Goal: Communication & Community: Answer question/provide support

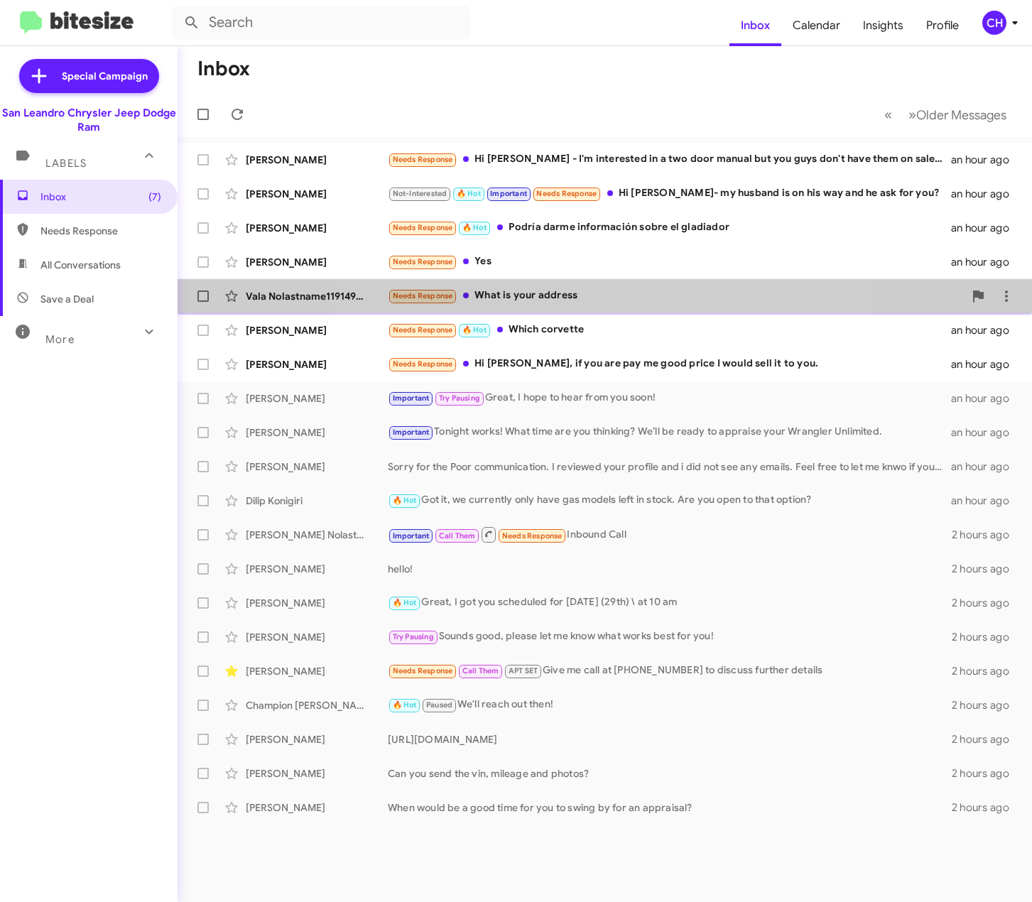
click at [592, 297] on div "Needs Response What is your address" at bounding box center [676, 296] width 576 height 16
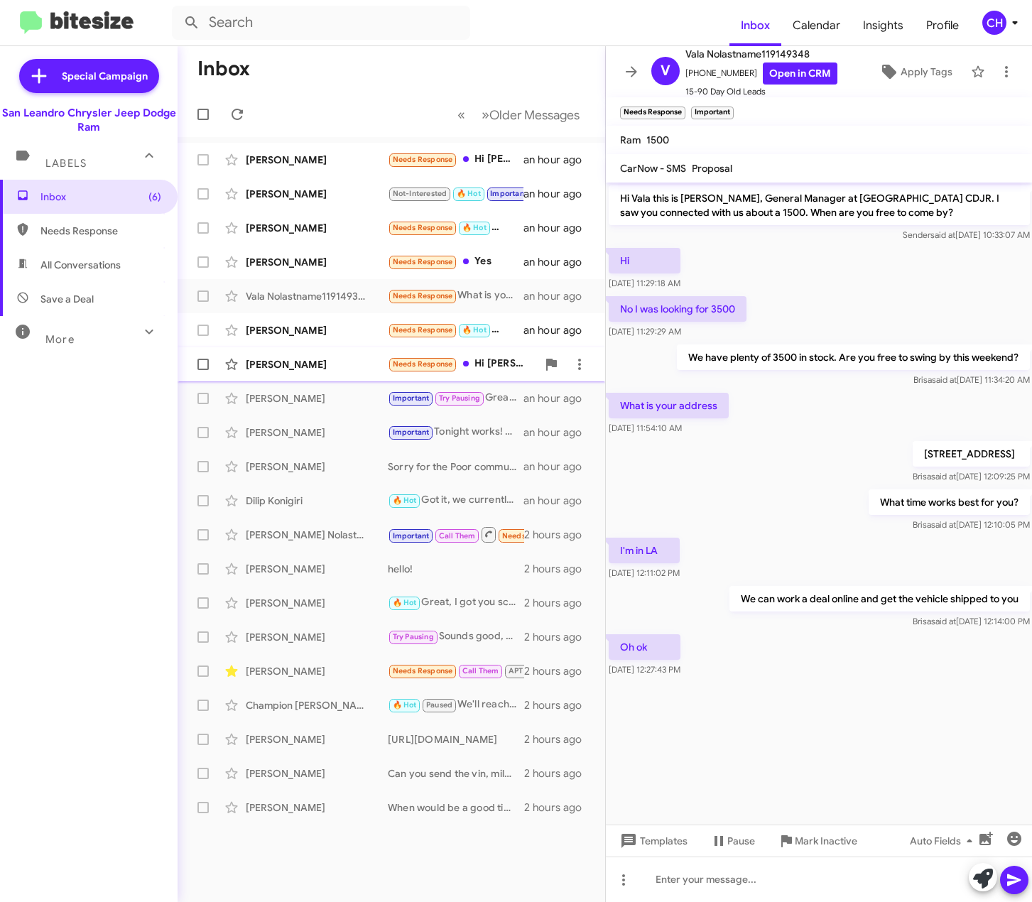
click at [295, 369] on div "[PERSON_NAME]" at bounding box center [317, 364] width 142 height 14
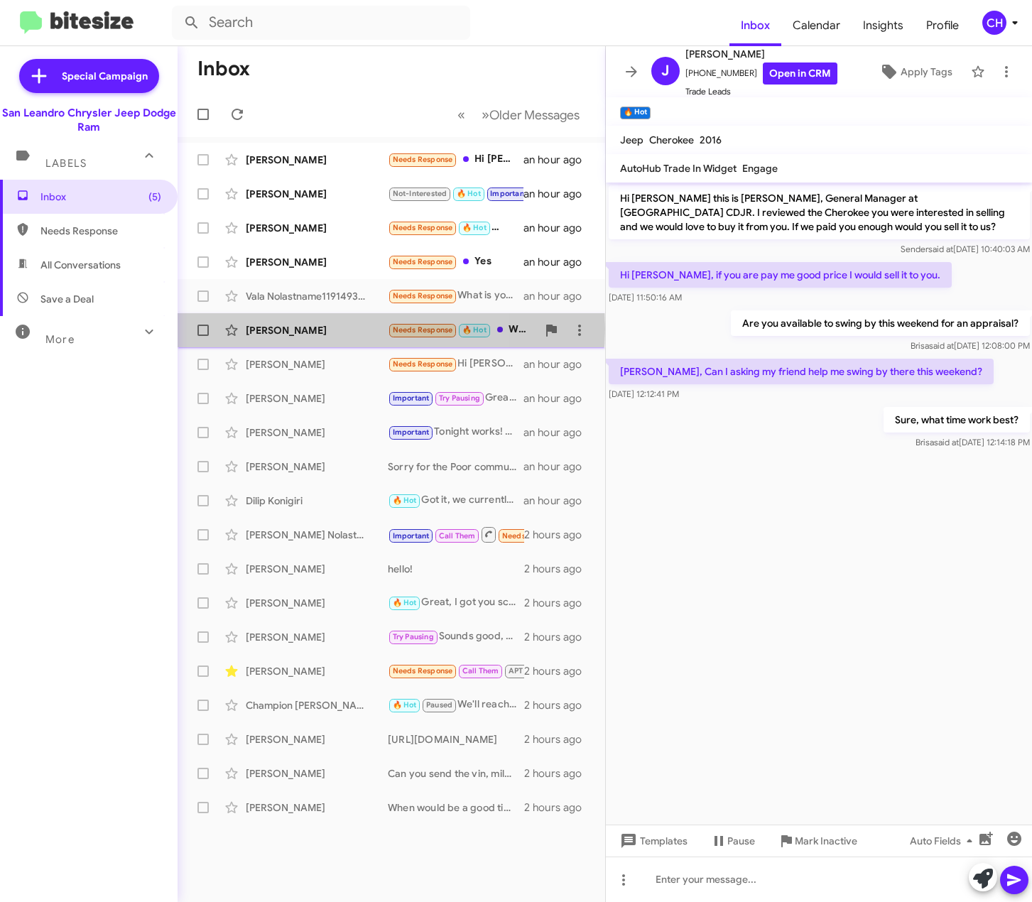
click at [286, 329] on div "[PERSON_NAME]" at bounding box center [317, 330] width 142 height 14
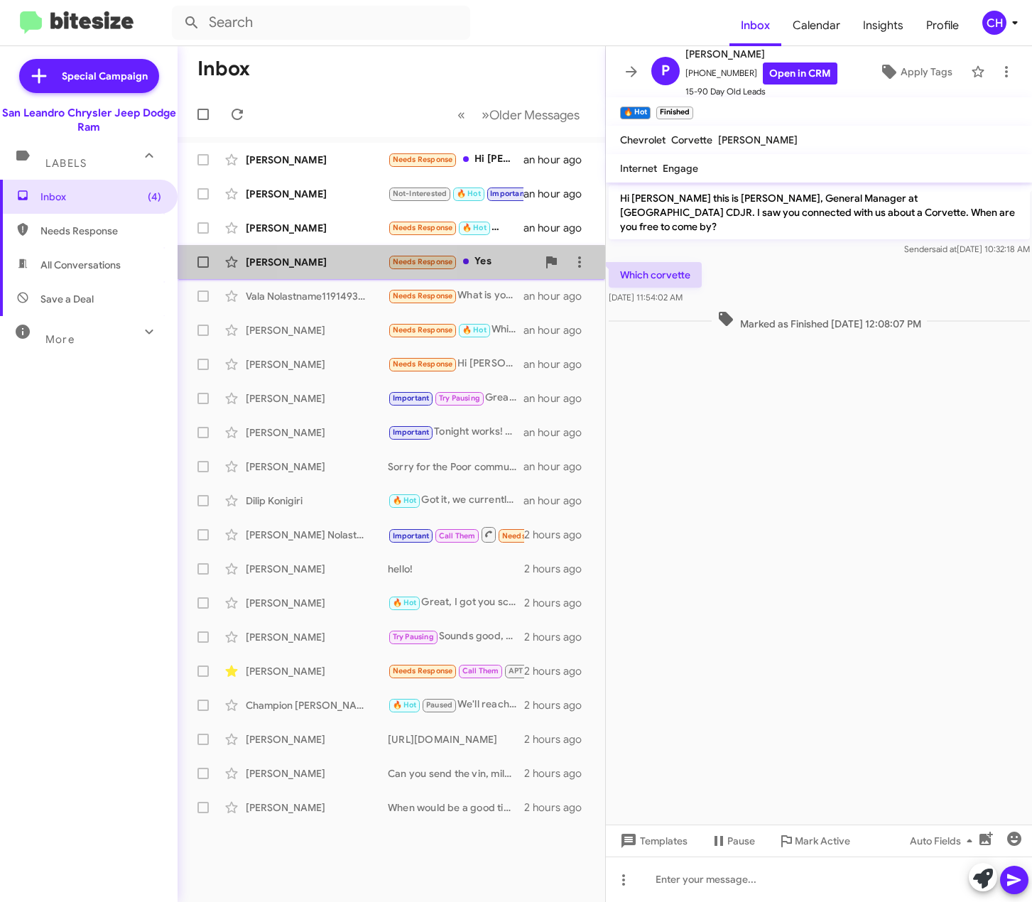
click at [351, 266] on div "[PERSON_NAME]" at bounding box center [317, 262] width 142 height 14
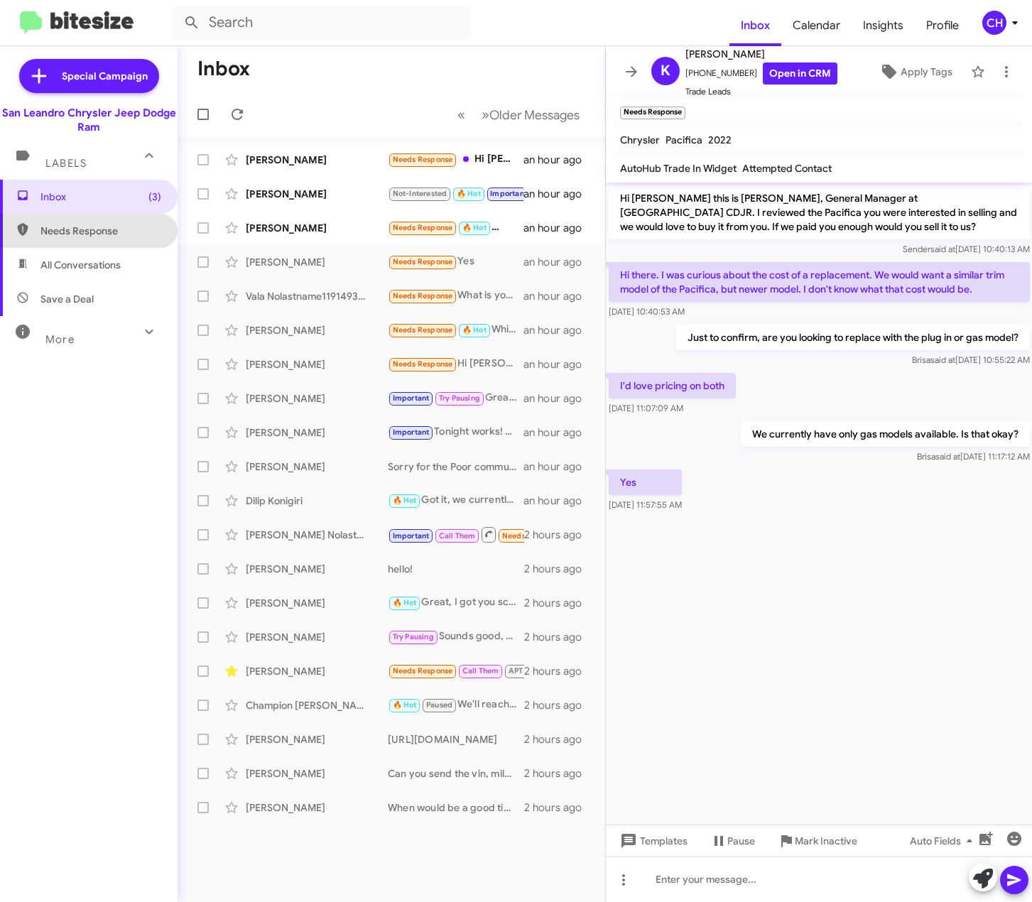
click at [91, 217] on span "Needs Response" at bounding box center [89, 231] width 178 height 34
type input "in:needs-response"
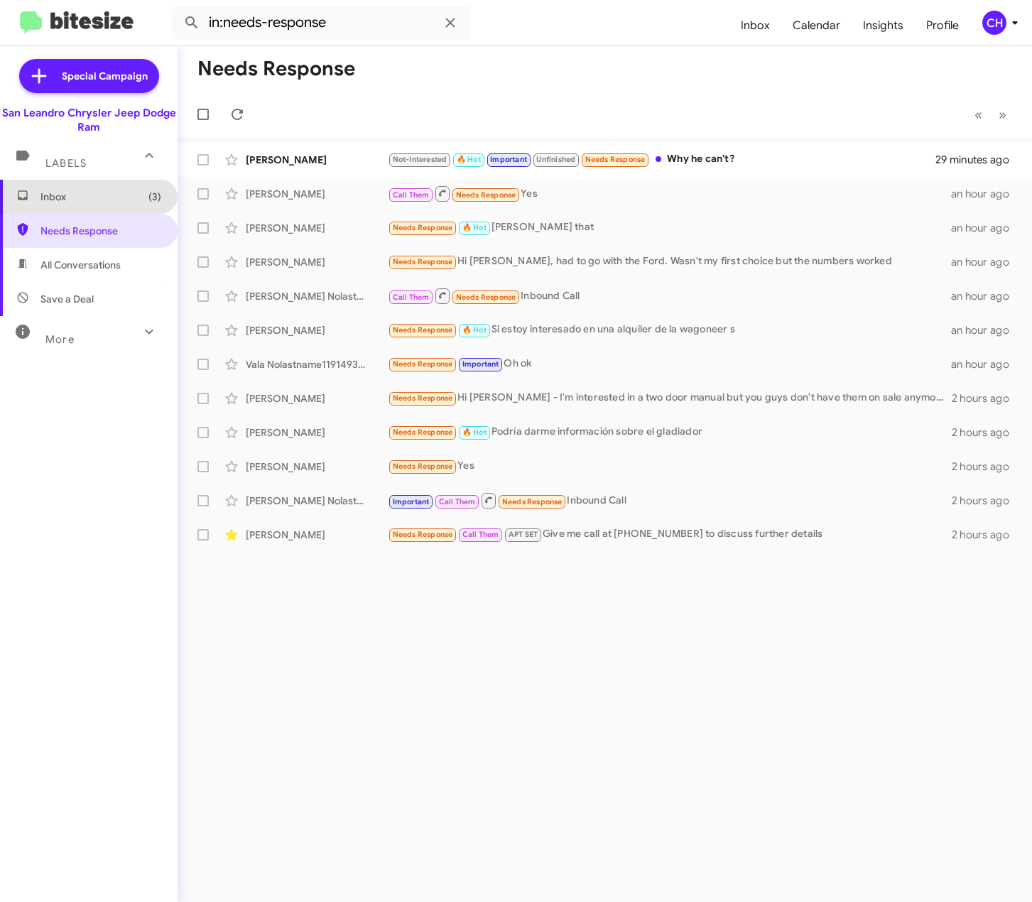
click at [92, 190] on span "Inbox (3)" at bounding box center [100, 197] width 121 height 14
